Goal: Transaction & Acquisition: Purchase product/service

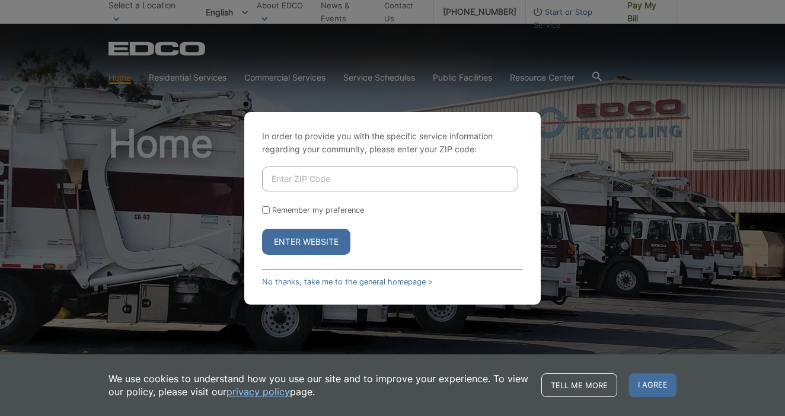
click at [626, 90] on div "In order to provide you with the specific service information regarding your co…" at bounding box center [392, 208] width 785 height 416
click at [331, 237] on button "Enter Website" at bounding box center [306, 242] width 88 height 26
click at [422, 248] on div "Enter Website" at bounding box center [392, 242] width 261 height 26
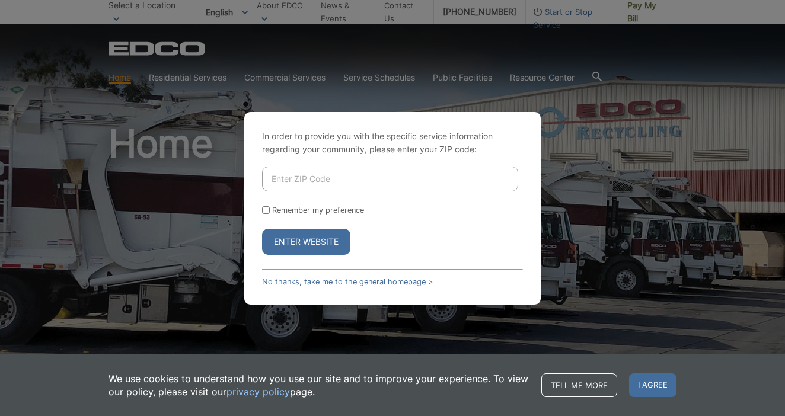
click at [308, 246] on button "Enter Website" at bounding box center [306, 242] width 88 height 26
click at [422, 178] on input "Enter ZIP Code" at bounding box center [390, 179] width 256 height 25
type input "92026"
click at [306, 241] on button "Enter Website" at bounding box center [306, 242] width 88 height 26
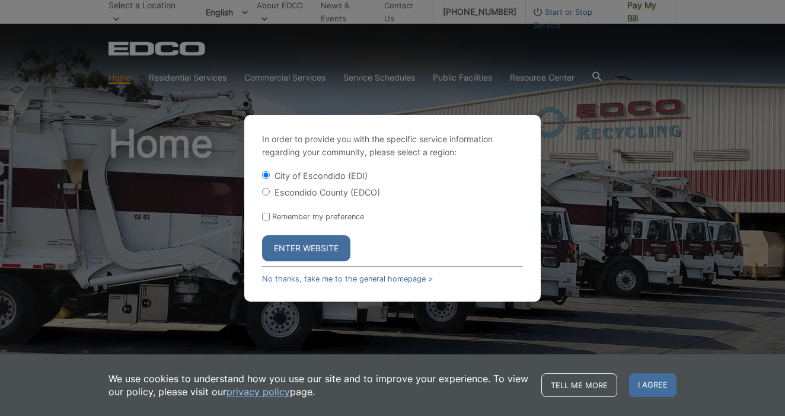
click at [266, 197] on div "Escondido County (EDCO)" at bounding box center [392, 192] width 261 height 12
click at [266, 192] on input "Escondido County (EDCO)" at bounding box center [266, 192] width 8 height 8
radio input "true"
click at [284, 249] on button "Enter Website" at bounding box center [306, 248] width 88 height 26
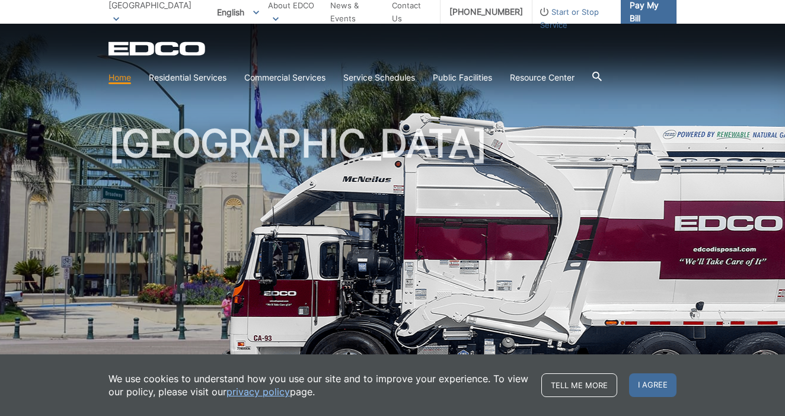
click at [638, 15] on span "Pay My Bill" at bounding box center [648, 12] width 37 height 26
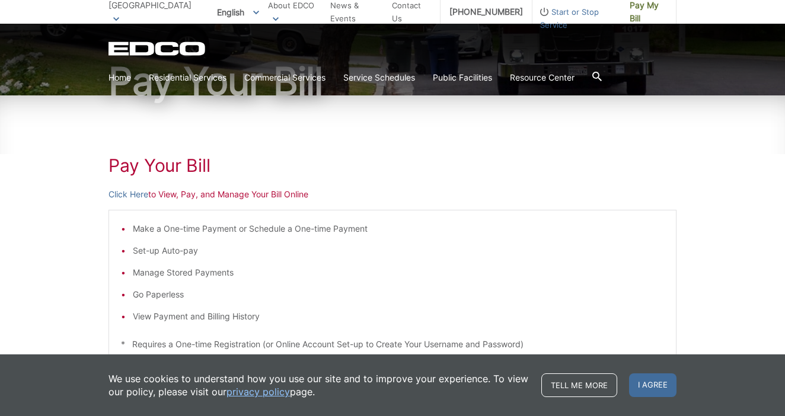
scroll to position [159, 0]
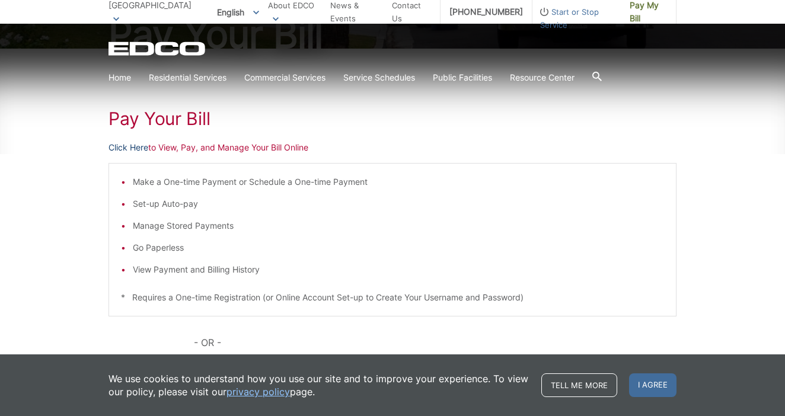
click at [132, 149] on link "Click Here" at bounding box center [129, 147] width 40 height 13
